Goal: Navigation & Orientation: Find specific page/section

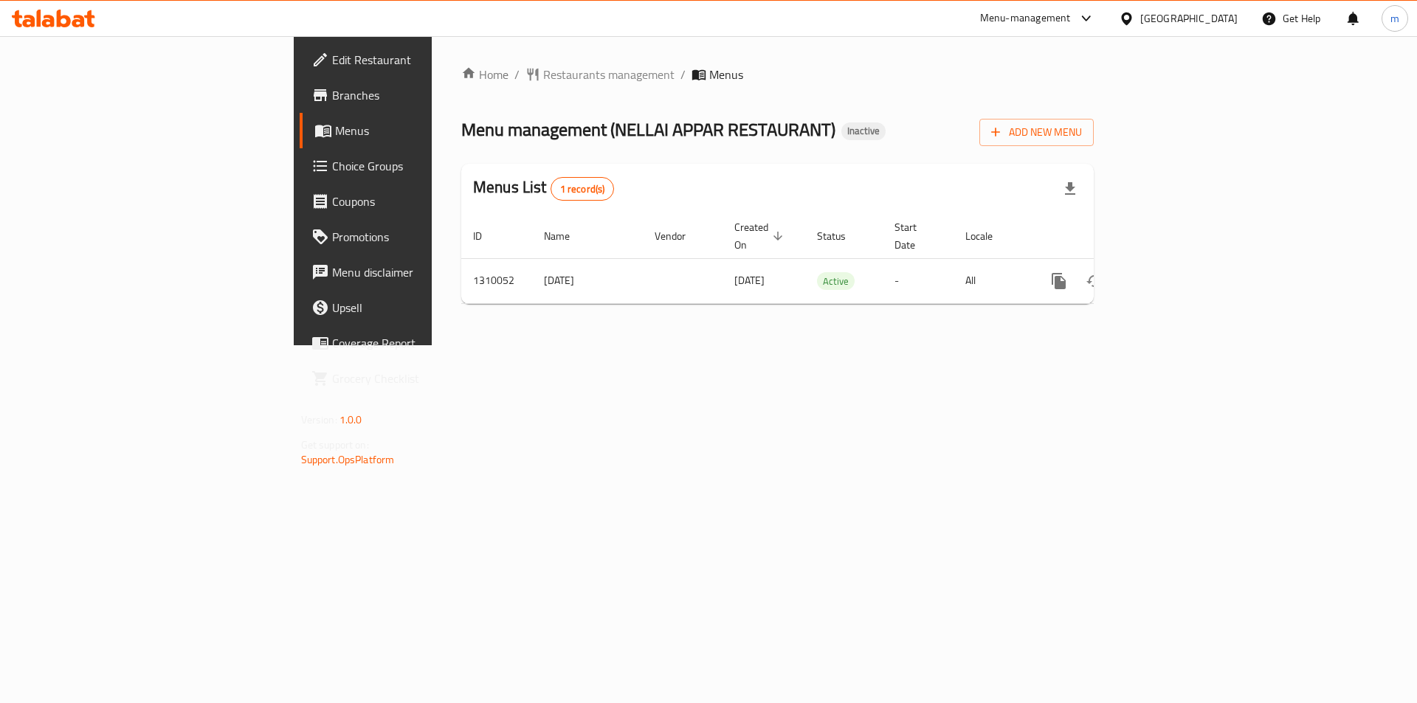
click at [1140, 23] on div at bounding box center [1128, 18] width 21 height 16
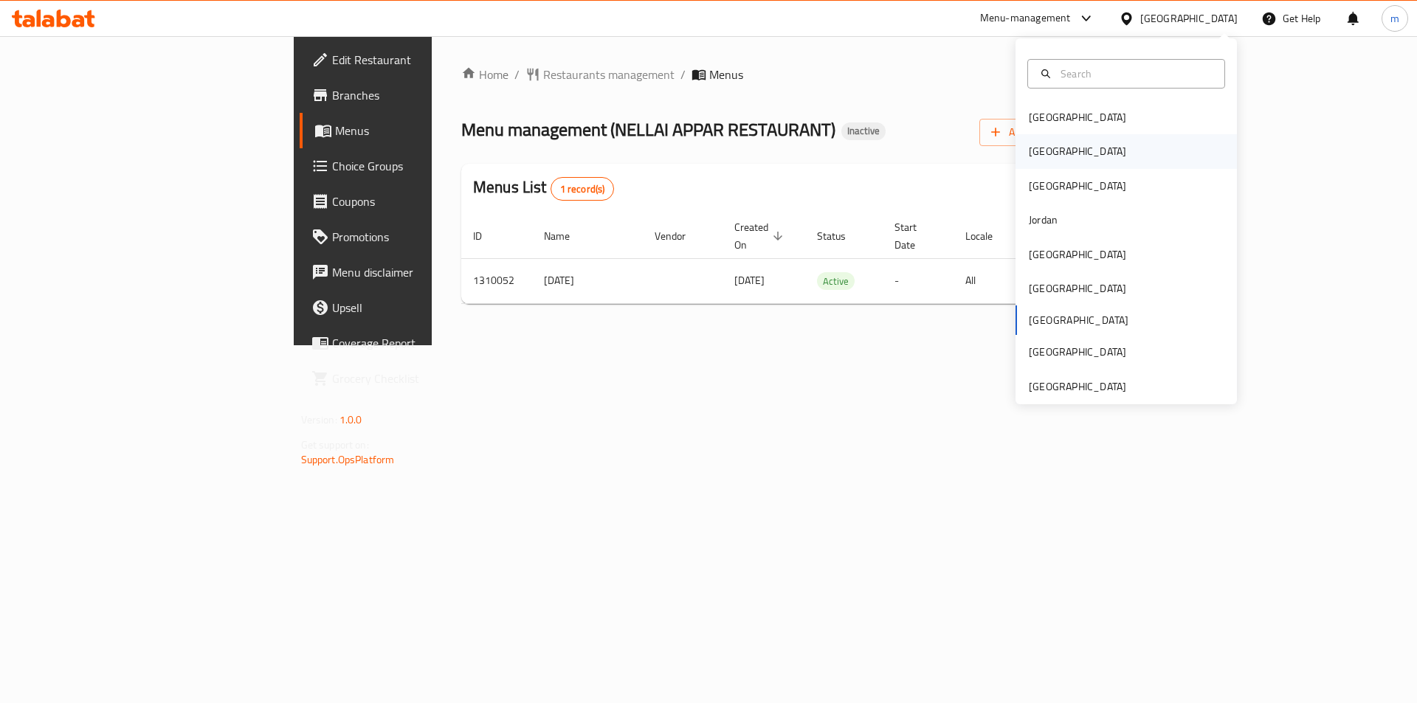
click at [1097, 150] on div "[GEOGRAPHIC_DATA]" at bounding box center [1125, 151] width 221 height 34
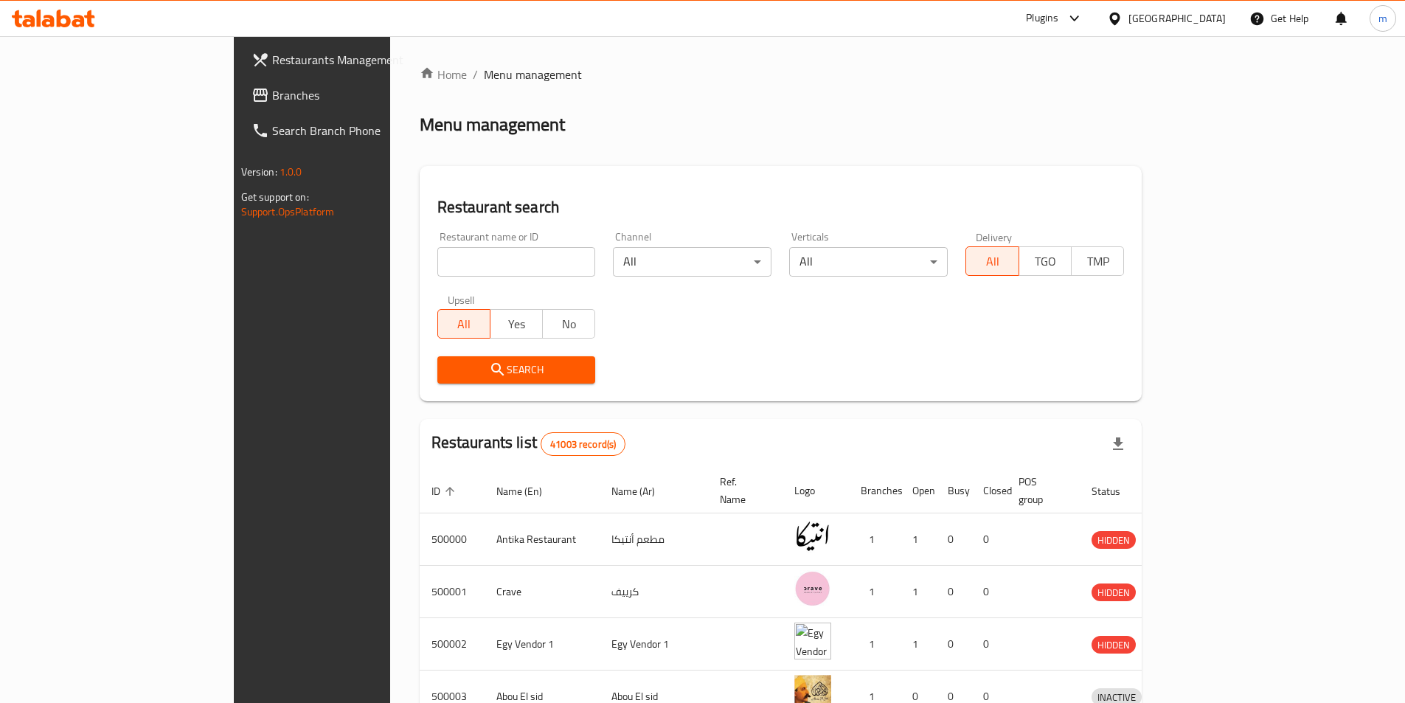
click at [272, 91] on span "Branches" at bounding box center [364, 95] width 184 height 18
click at [272, 101] on span "Branches" at bounding box center [364, 95] width 184 height 18
